Goal: Transaction & Acquisition: Purchase product/service

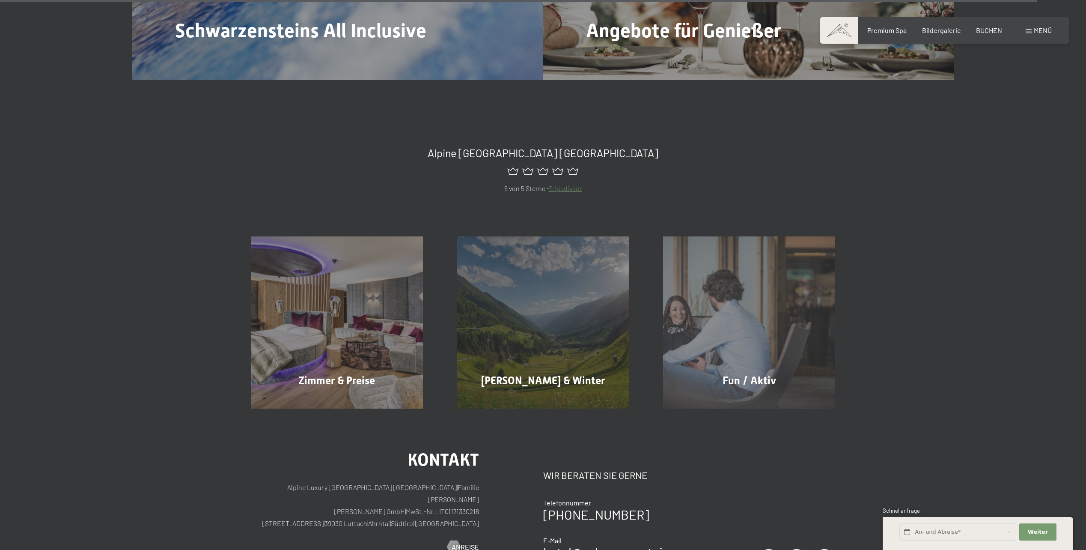
scroll to position [4803, 0]
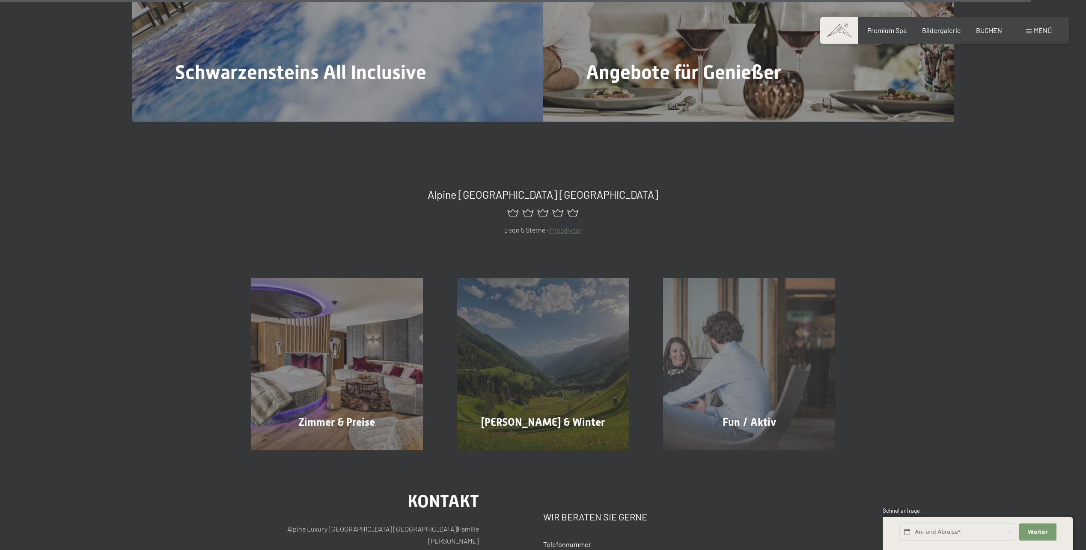
click at [1029, 32] on span at bounding box center [1029, 31] width 6 height 4
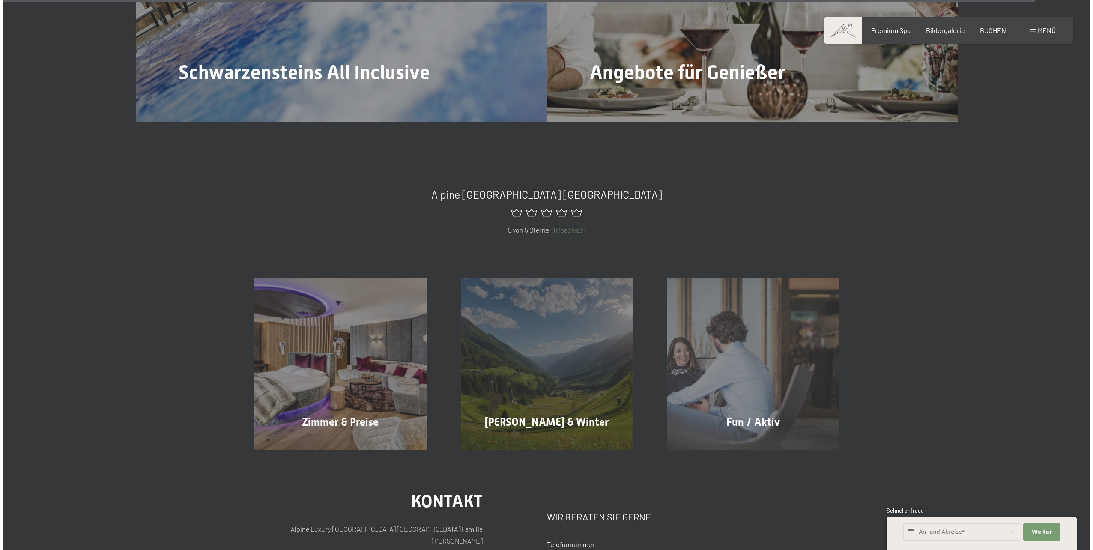
scroll to position [4819, 0]
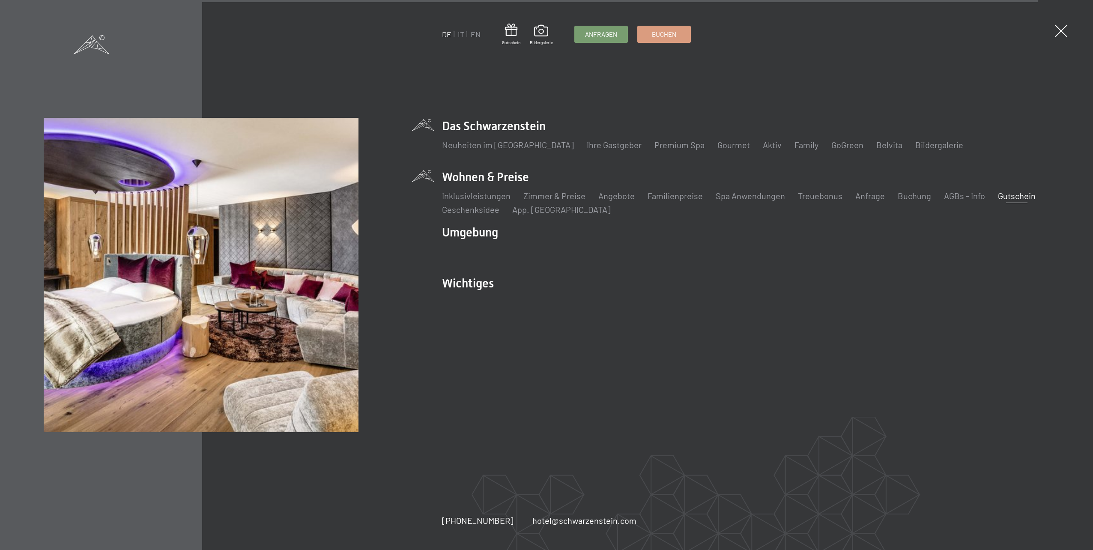
click at [1006, 196] on link "Gutschein" at bounding box center [1017, 196] width 38 height 10
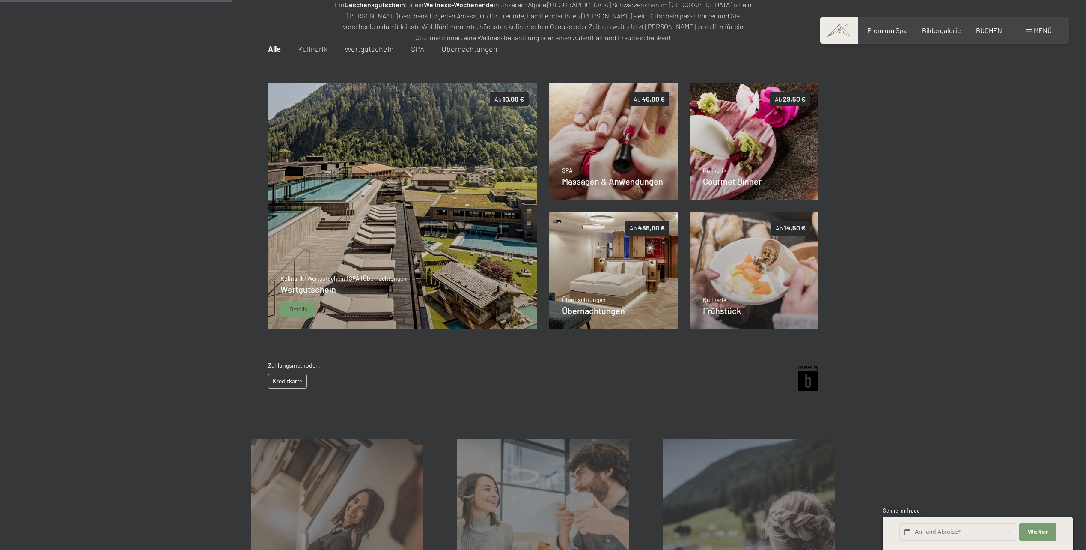
click at [293, 306] on span "Details" at bounding box center [298, 309] width 18 height 9
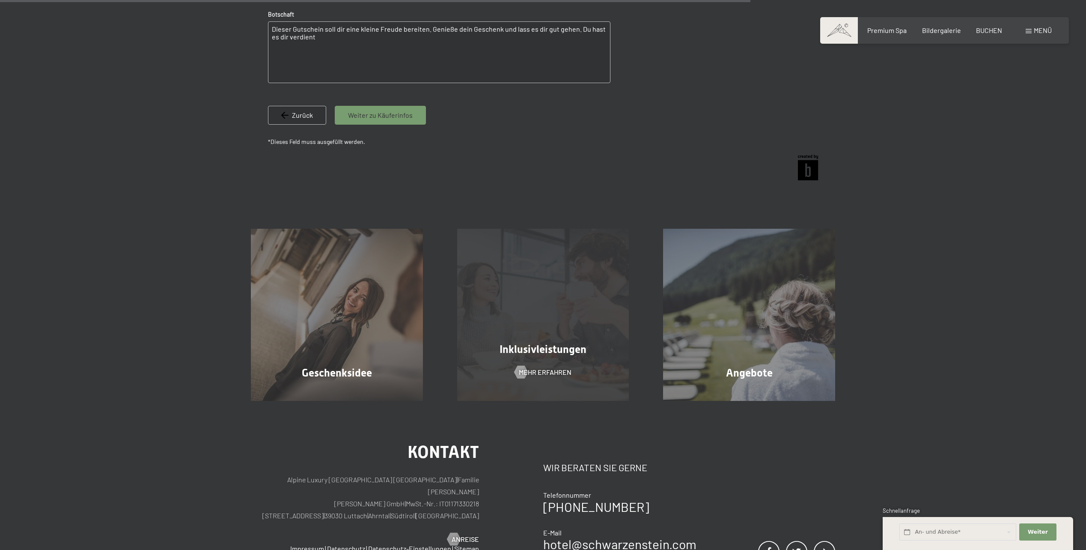
scroll to position [552, 0]
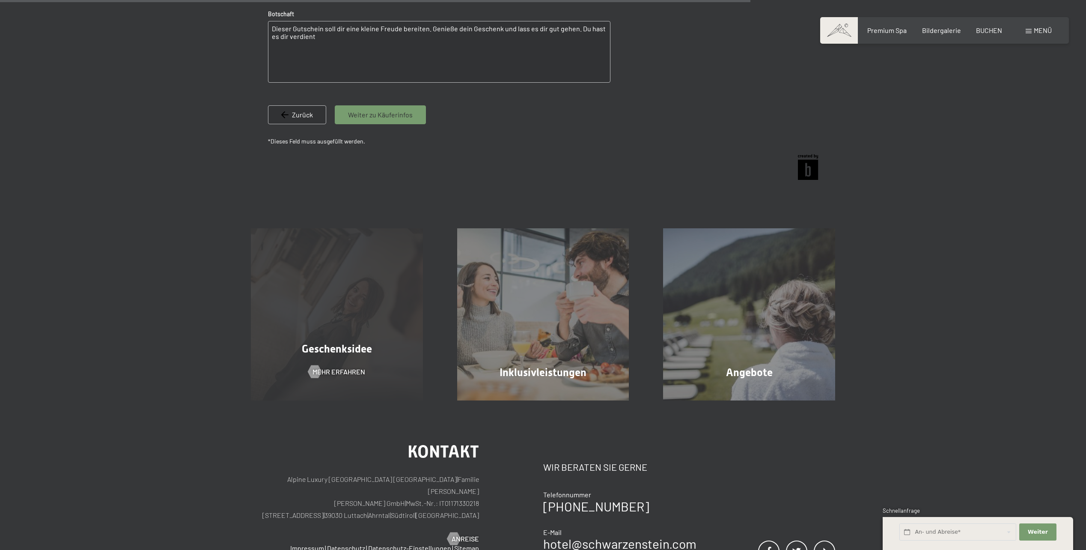
click at [375, 316] on div "Geschenksidee Mehr erfahren" at bounding box center [337, 314] width 206 height 172
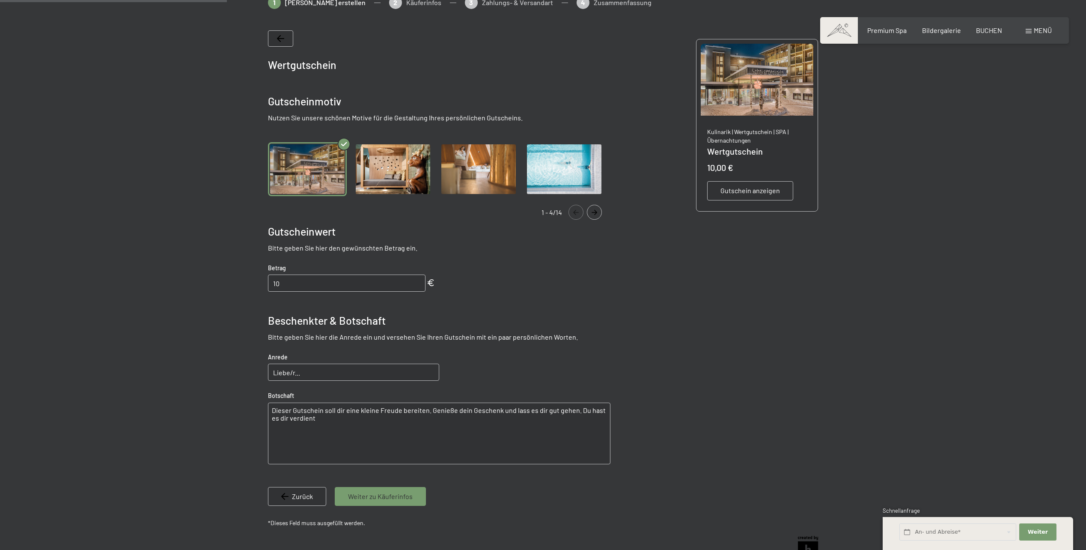
scroll to position [167, 0]
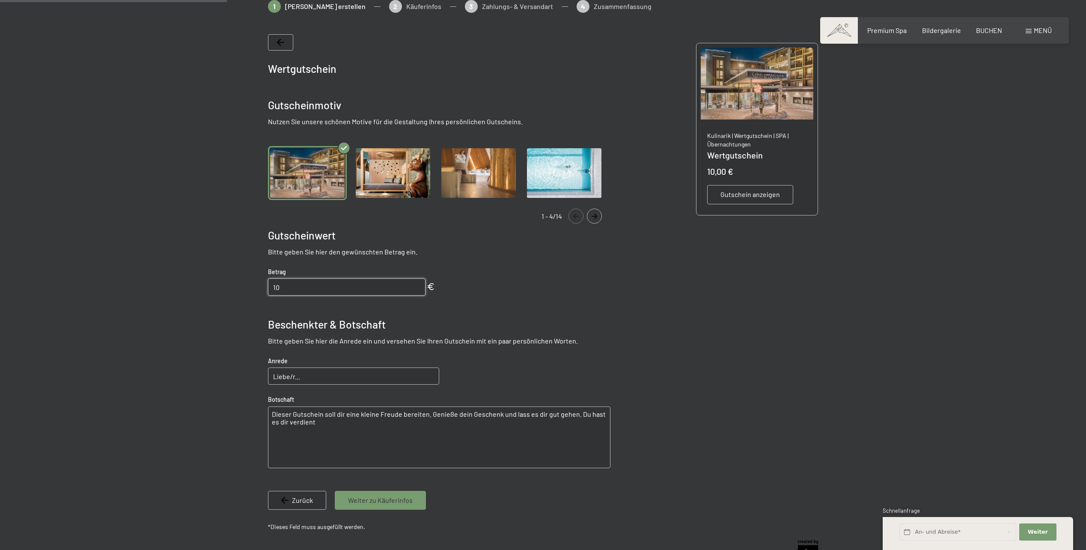
drag, startPoint x: 316, startPoint y: 293, endPoint x: 250, endPoint y: 286, distance: 66.7
click at [250, 286] on div at bounding box center [543, 285] width 649 height 570
click at [287, 290] on input "10" at bounding box center [347, 286] width 158 height 17
type input "1"
type input "1500"
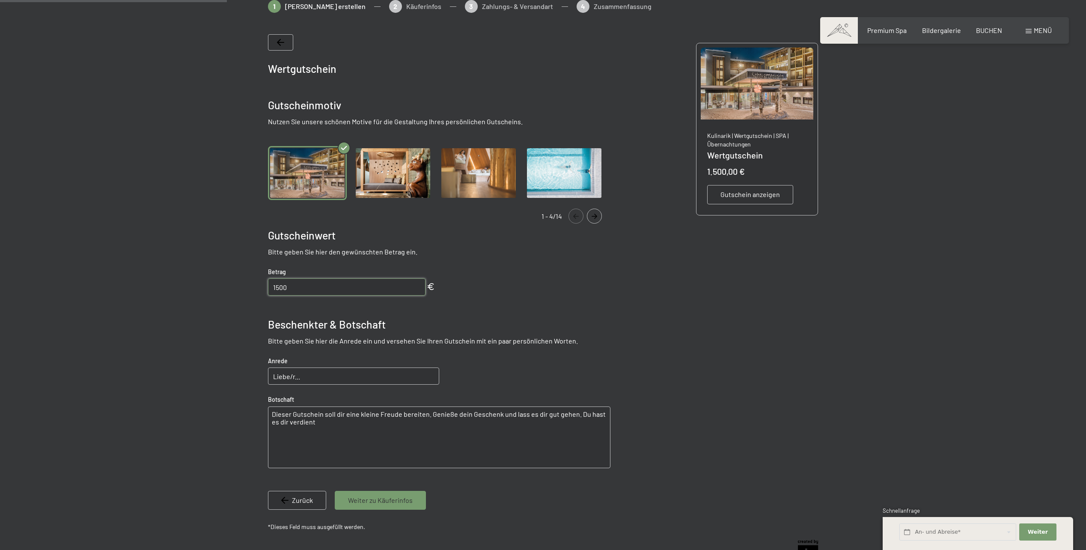
click at [335, 373] on input "Liebe/r..." at bounding box center [353, 375] width 171 height 17
drag, startPoint x: 335, startPoint y: 373, endPoint x: 266, endPoint y: 377, distance: 69.9
click at [266, 377] on bn-voucher-app at bounding box center [543, 285] width 585 height 570
type input "Liebe Barbara"
click at [592, 219] on button "Navigate to next slide" at bounding box center [594, 216] width 15 height 15
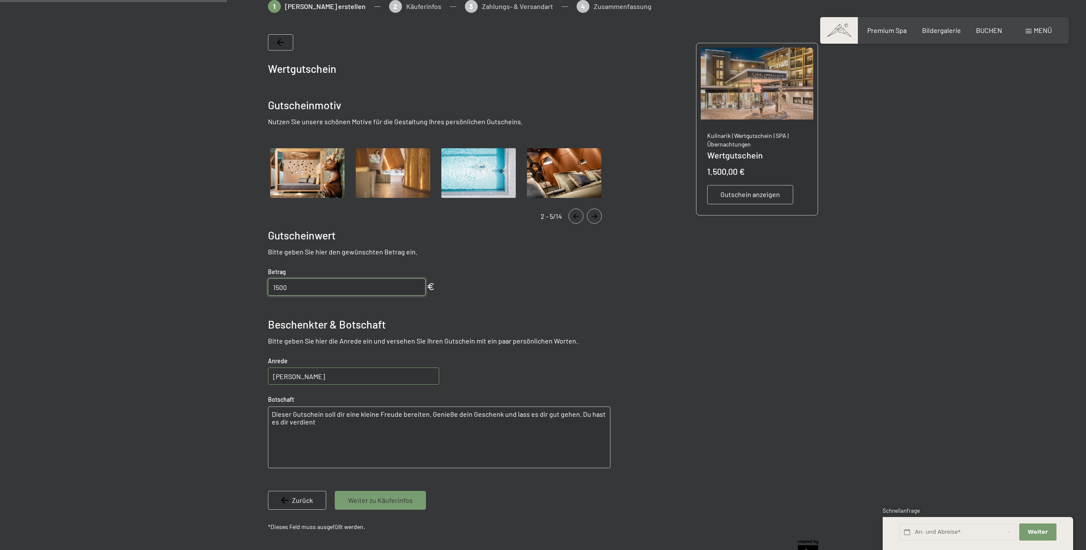
click at [592, 219] on button "Navigate to next slide" at bounding box center [594, 216] width 15 height 15
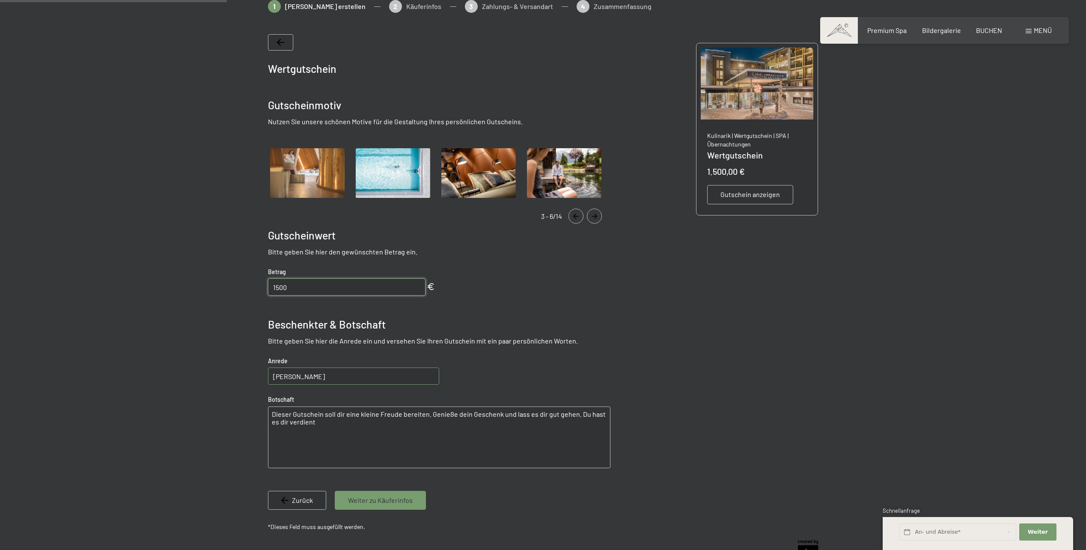
click at [592, 219] on button "Navigate to next slide" at bounding box center [594, 216] width 15 height 15
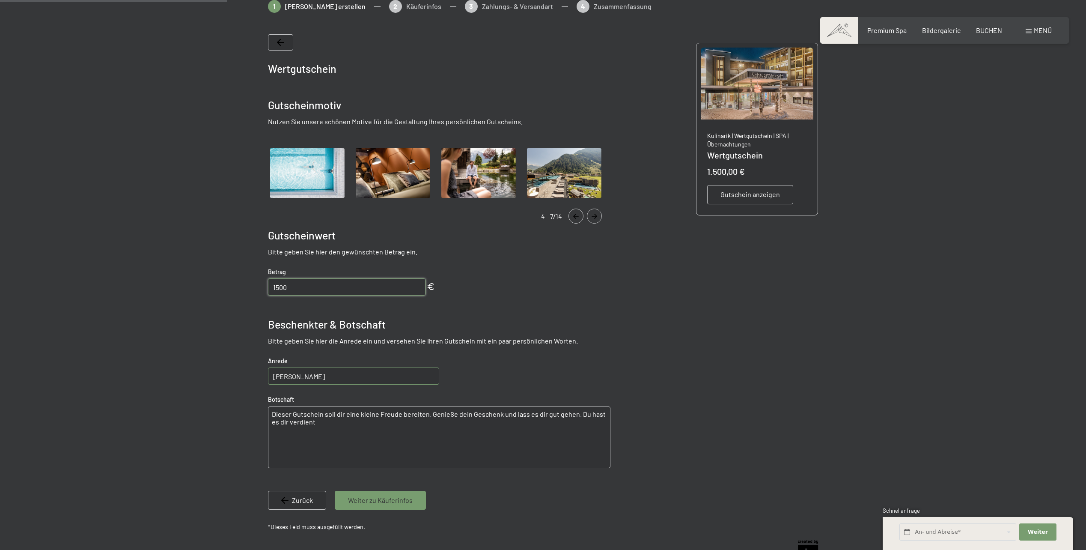
click at [592, 219] on button "Navigate to next slide" at bounding box center [594, 216] width 15 height 15
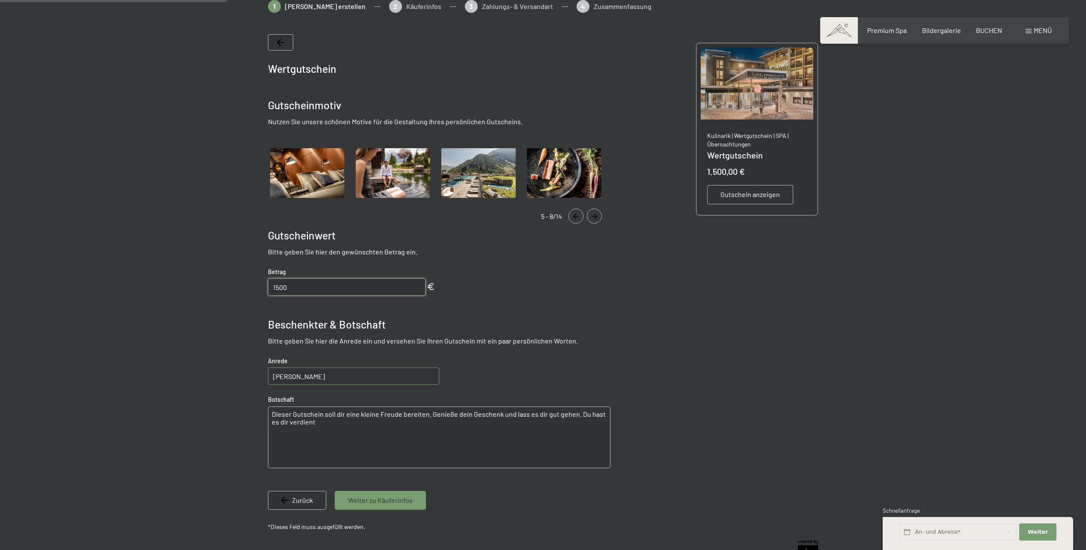
click at [592, 219] on button "Navigate to next slide" at bounding box center [594, 216] width 15 height 15
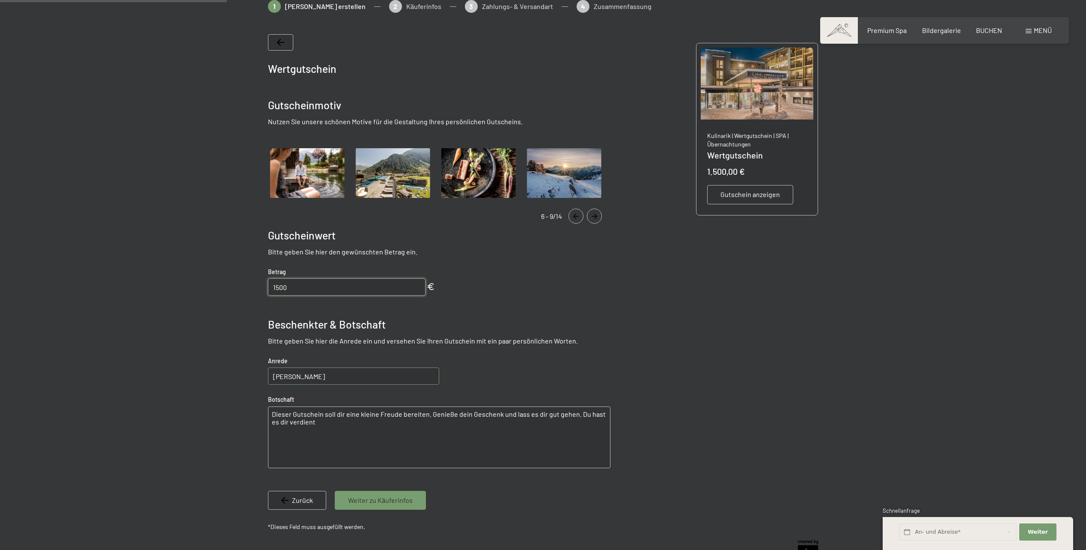
click at [592, 219] on button "Navigate to next slide" at bounding box center [594, 216] width 15 height 15
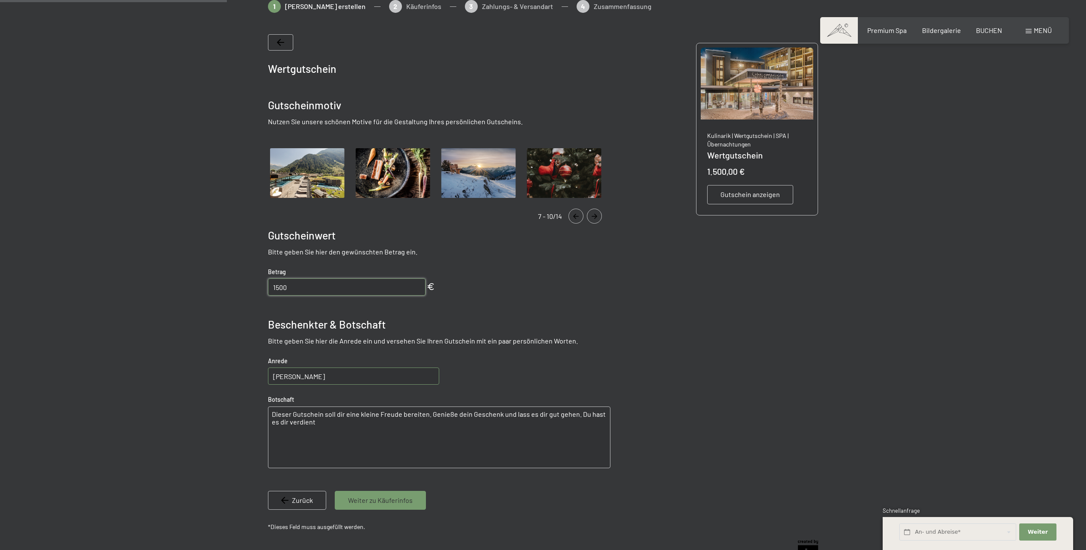
click at [592, 219] on button "Navigate to next slide" at bounding box center [594, 216] width 15 height 15
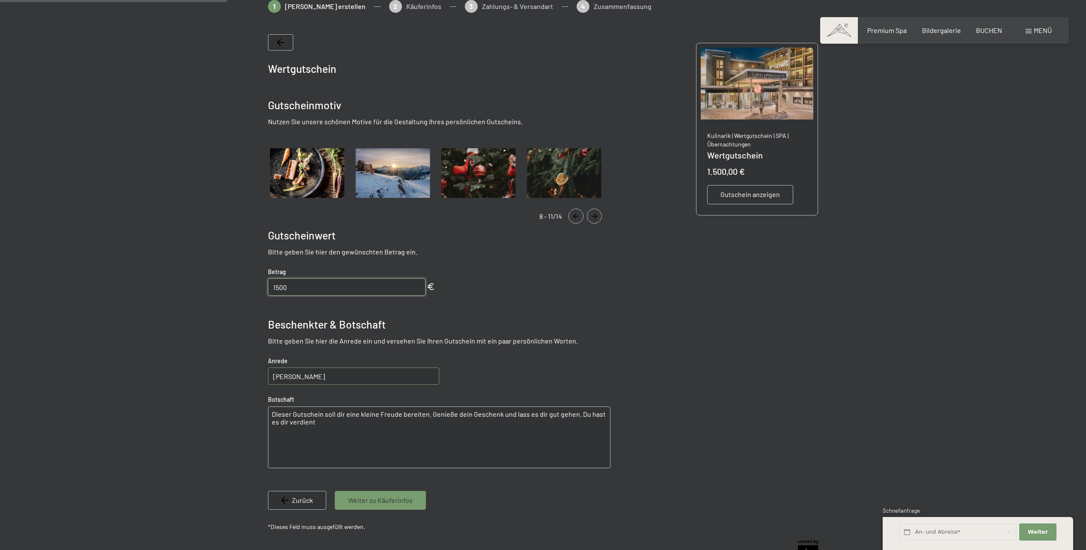
click at [592, 219] on button "Navigate to next slide" at bounding box center [594, 216] width 15 height 15
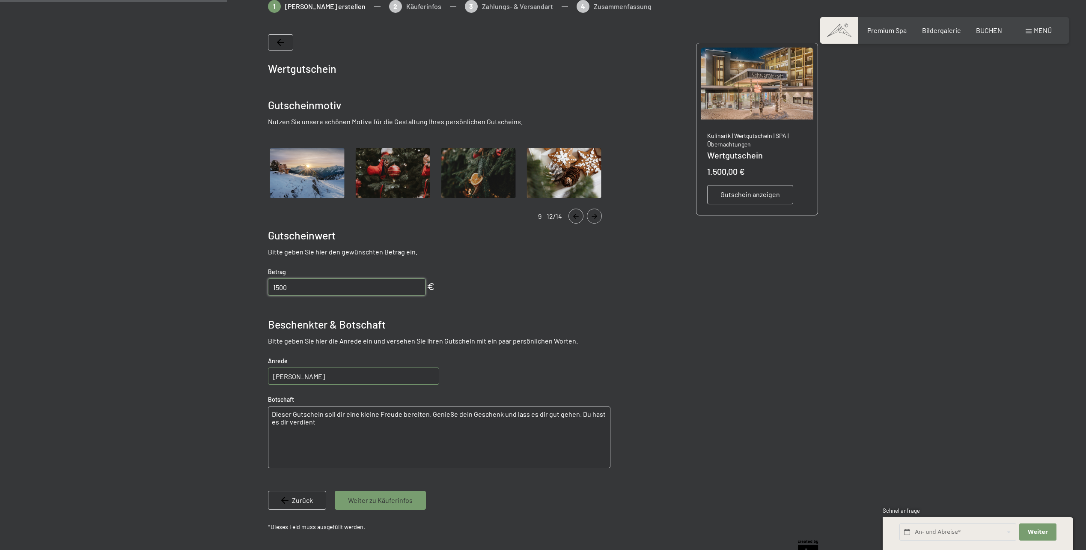
click at [592, 219] on button "Navigate to next slide" at bounding box center [594, 216] width 15 height 15
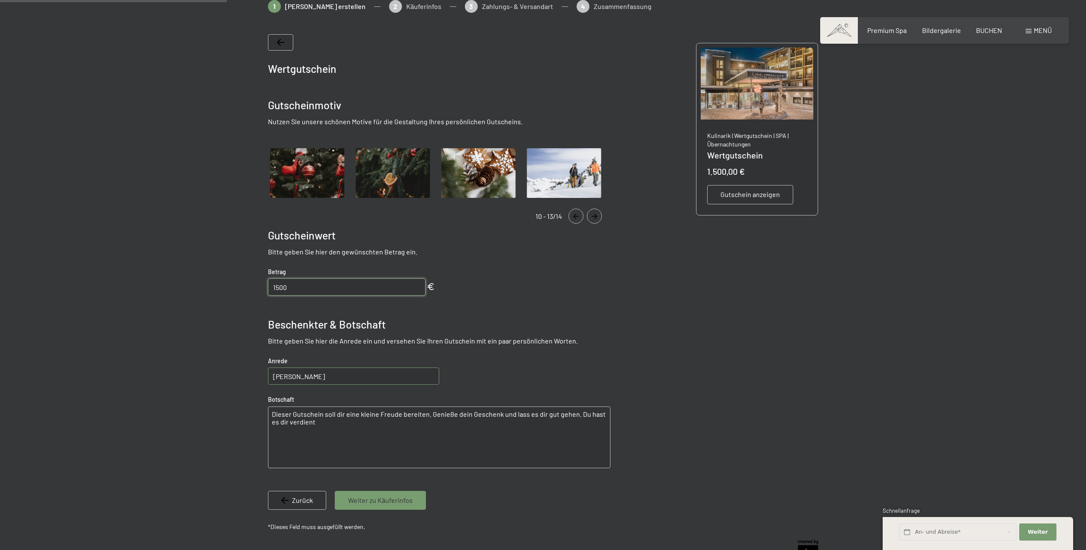
click at [573, 218] on icon "Navigate to previous slide" at bounding box center [576, 216] width 14 height 5
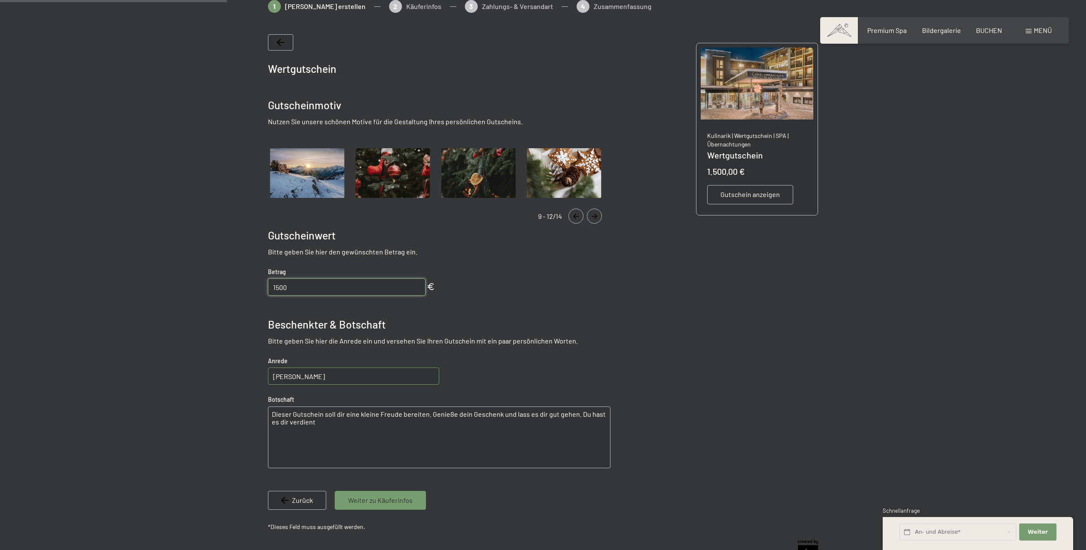
click at [573, 218] on icon "Navigate to previous slide" at bounding box center [576, 216] width 14 height 5
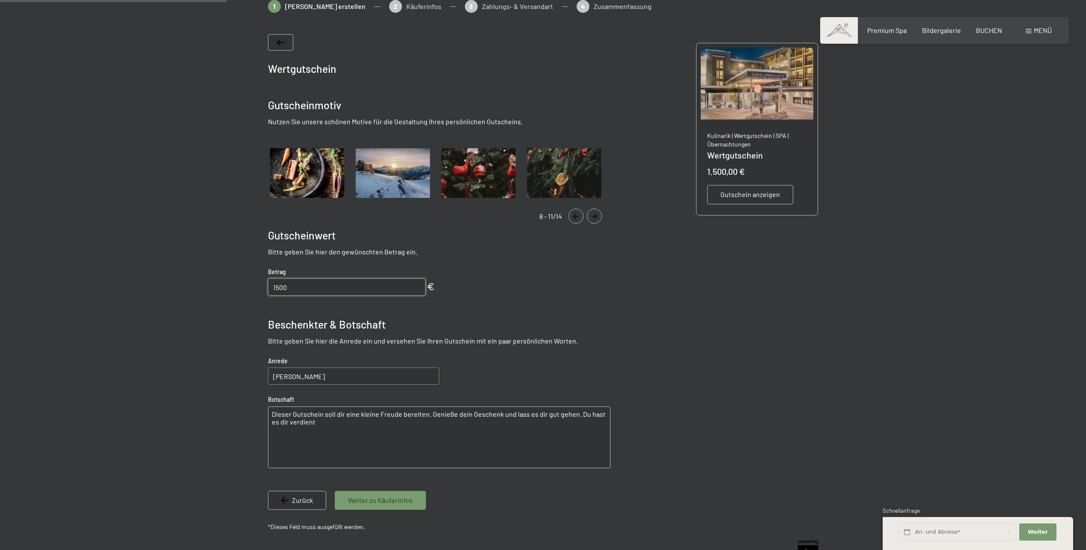
click at [573, 218] on icon "Navigate to previous slide" at bounding box center [576, 216] width 14 height 5
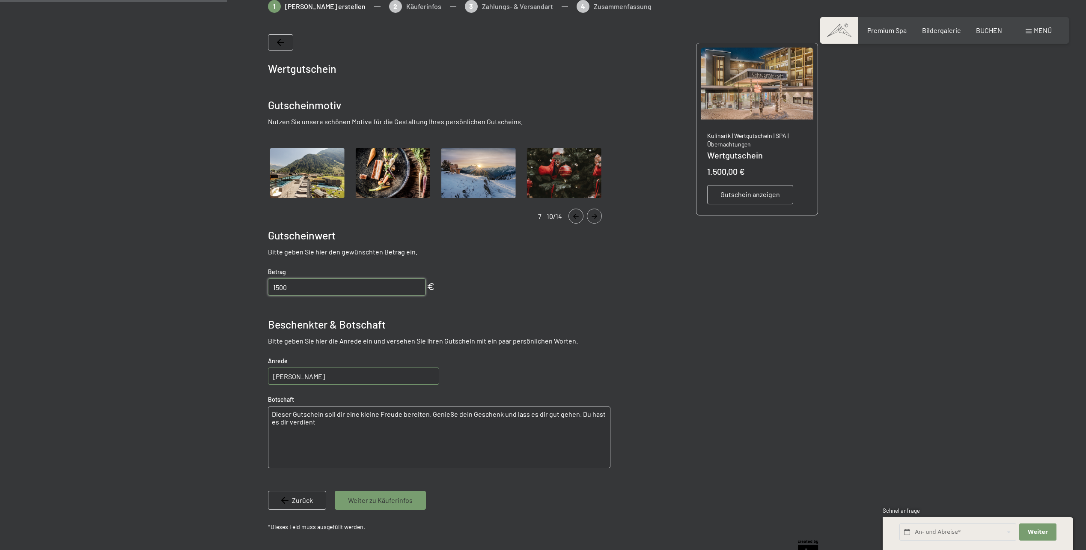
click at [573, 218] on icon "Navigate to previous slide" at bounding box center [576, 216] width 14 height 5
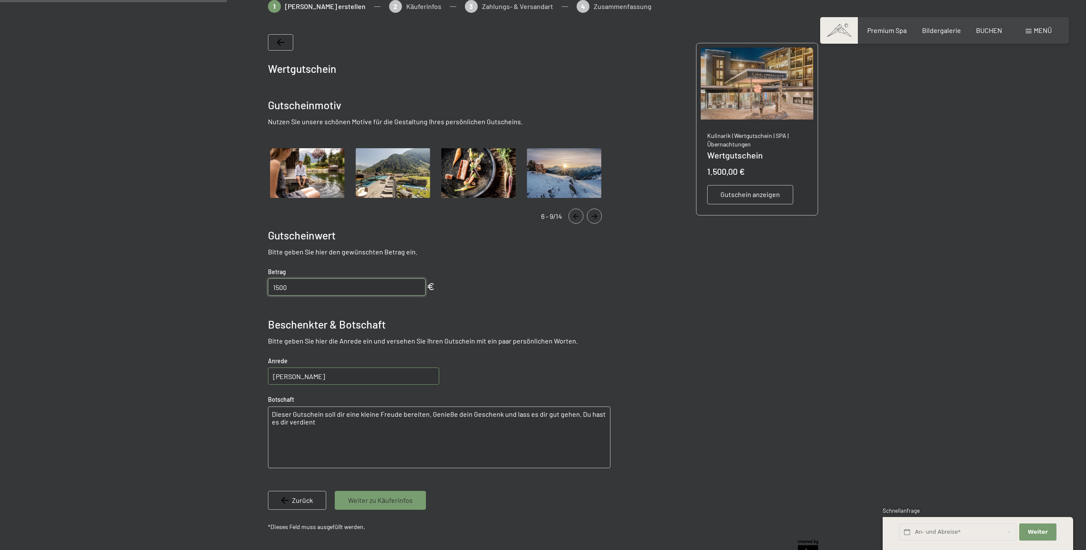
click at [403, 167] on img "Gallery" at bounding box center [393, 173] width 79 height 54
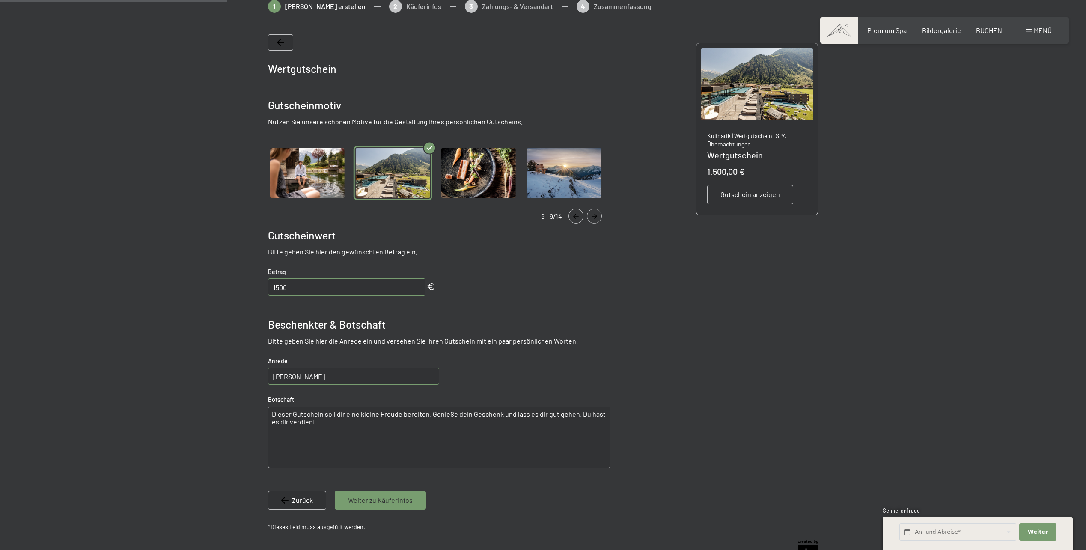
click at [378, 506] on div "Weiter zu Käuferinfos" at bounding box center [380, 500] width 91 height 19
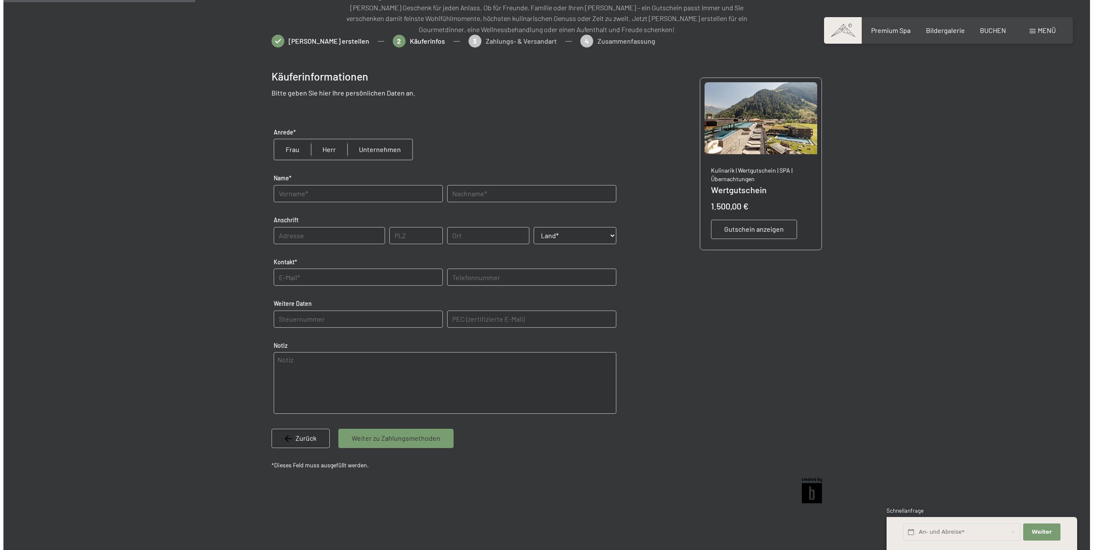
scroll to position [124, 0]
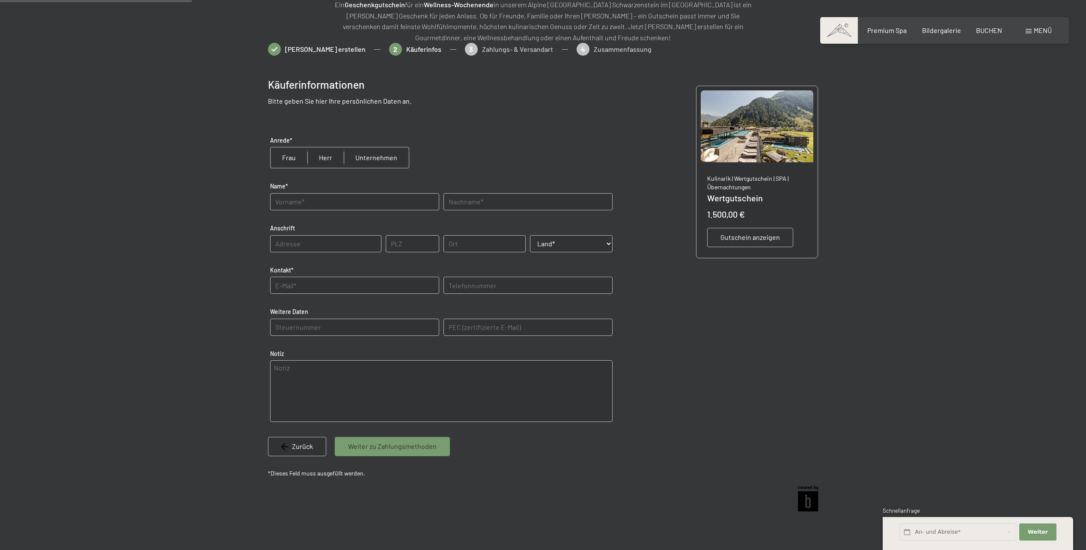
click at [744, 237] on span "Gutschein anzeigen" at bounding box center [751, 237] width 60 height 9
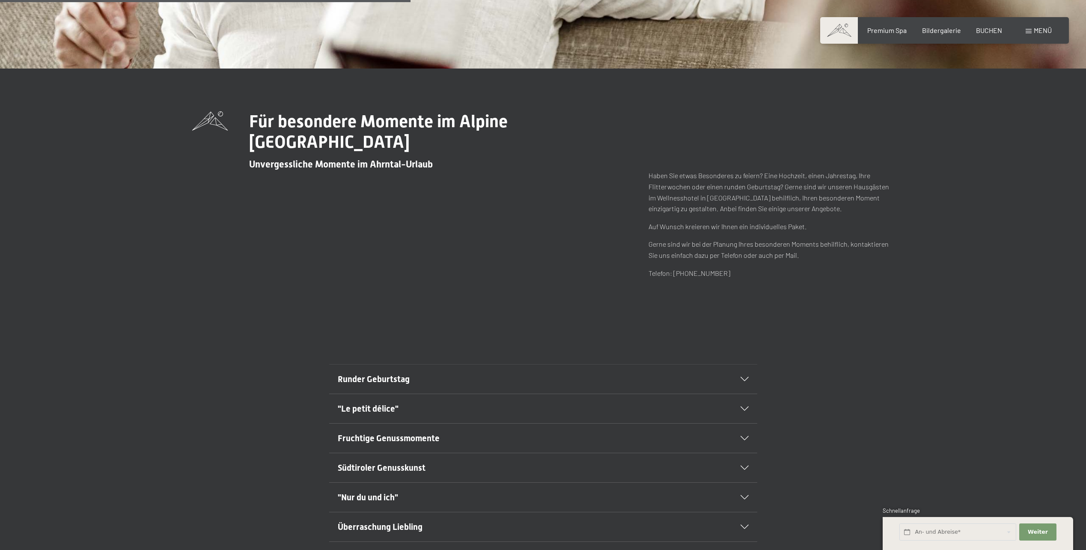
scroll to position [385, 0]
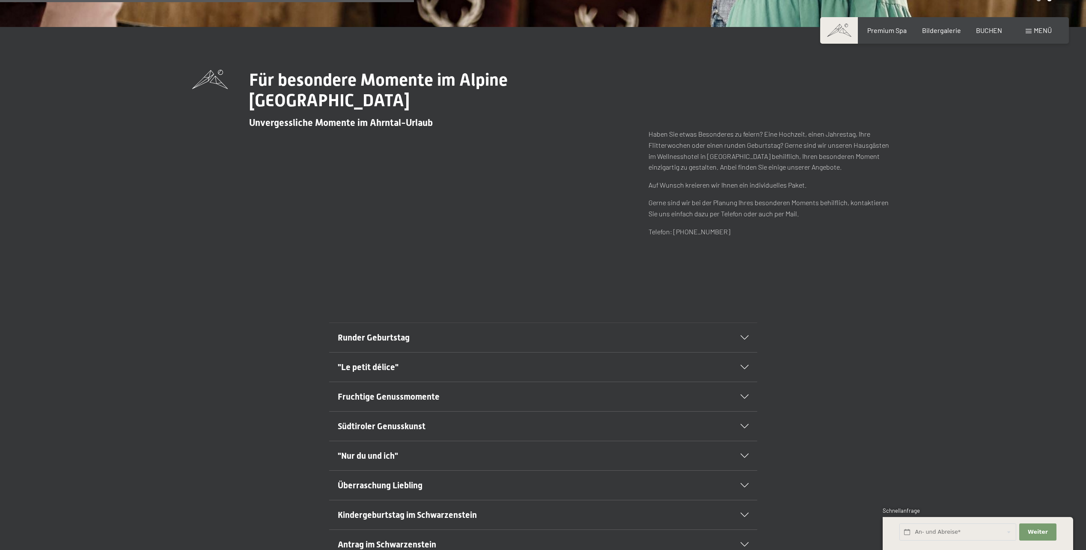
click at [748, 338] on icon at bounding box center [745, 337] width 8 height 4
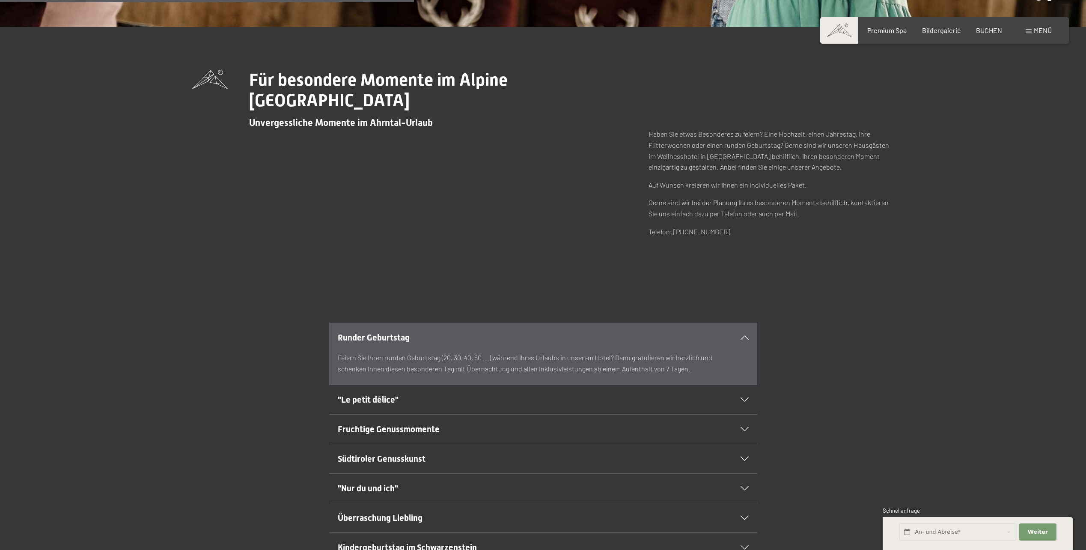
click at [748, 338] on icon at bounding box center [745, 337] width 8 height 4
